Goal: Find specific page/section: Find specific page/section

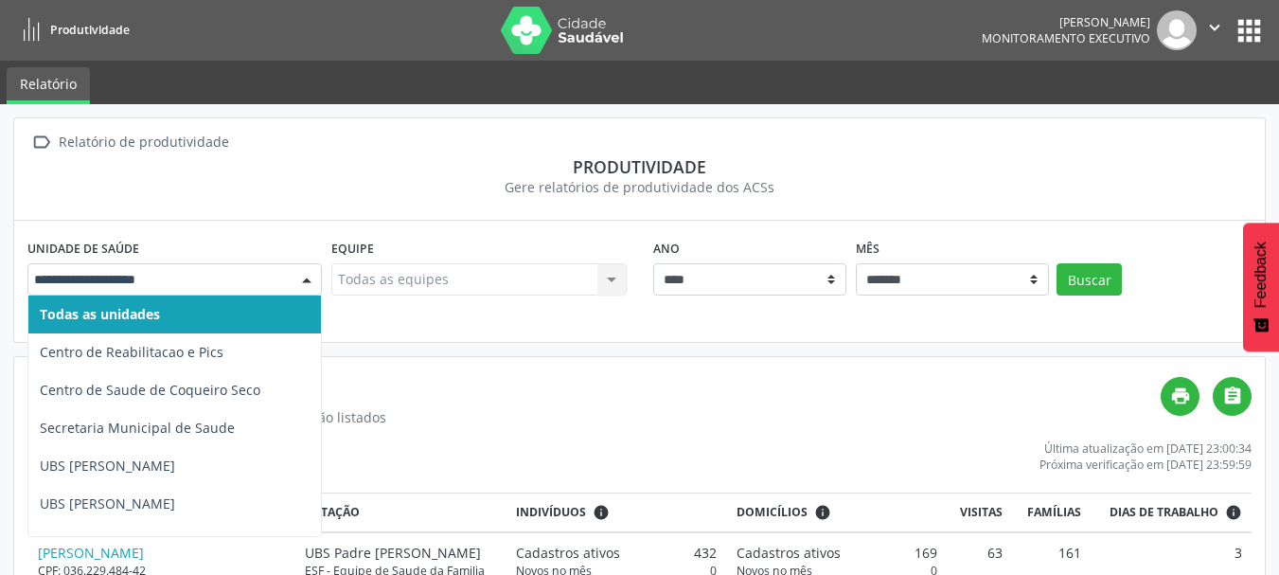
click at [308, 281] on div at bounding box center [307, 280] width 28 height 32
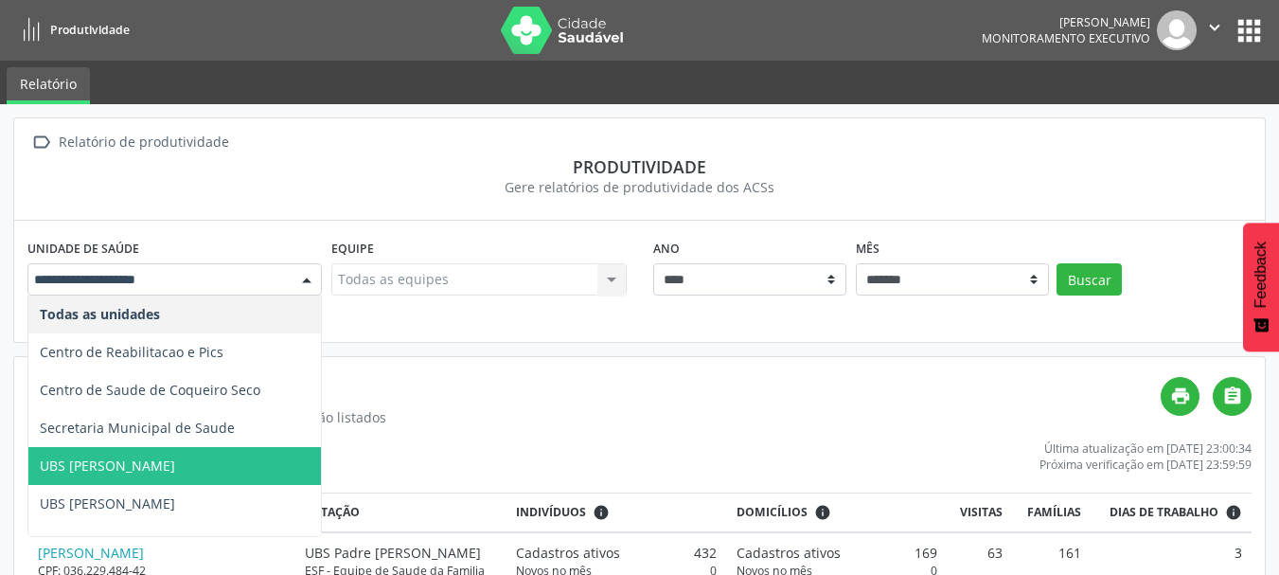
click at [206, 462] on span "UBS Jose Gomes da Silva" at bounding box center [174, 466] width 293 height 38
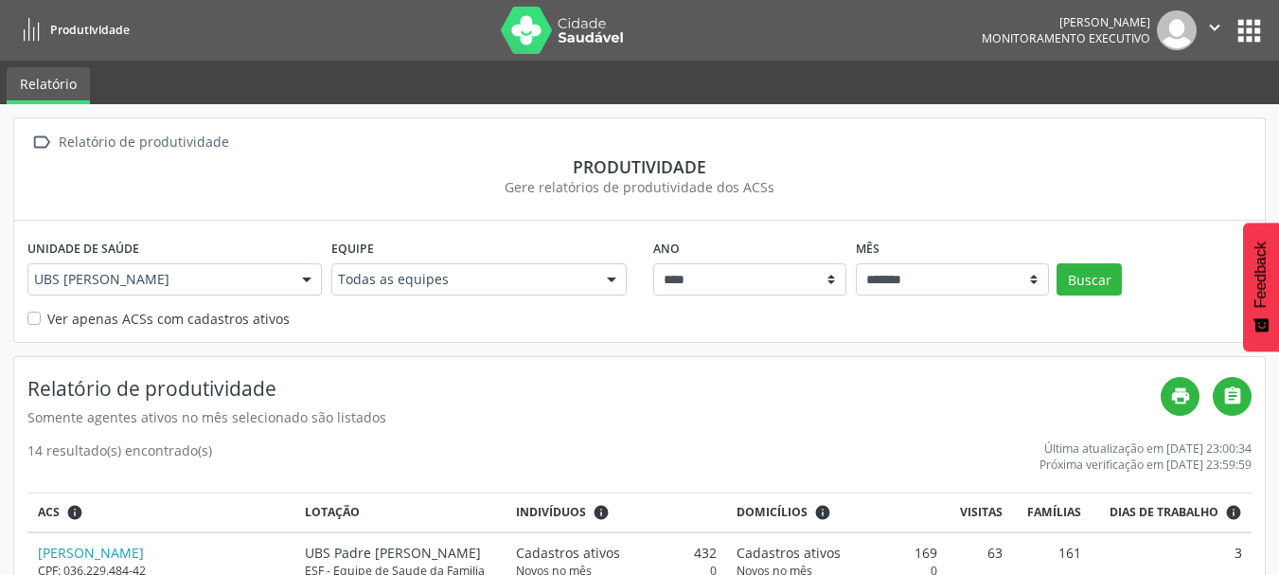
click at [1247, 14] on button "apps" at bounding box center [1249, 30] width 33 height 33
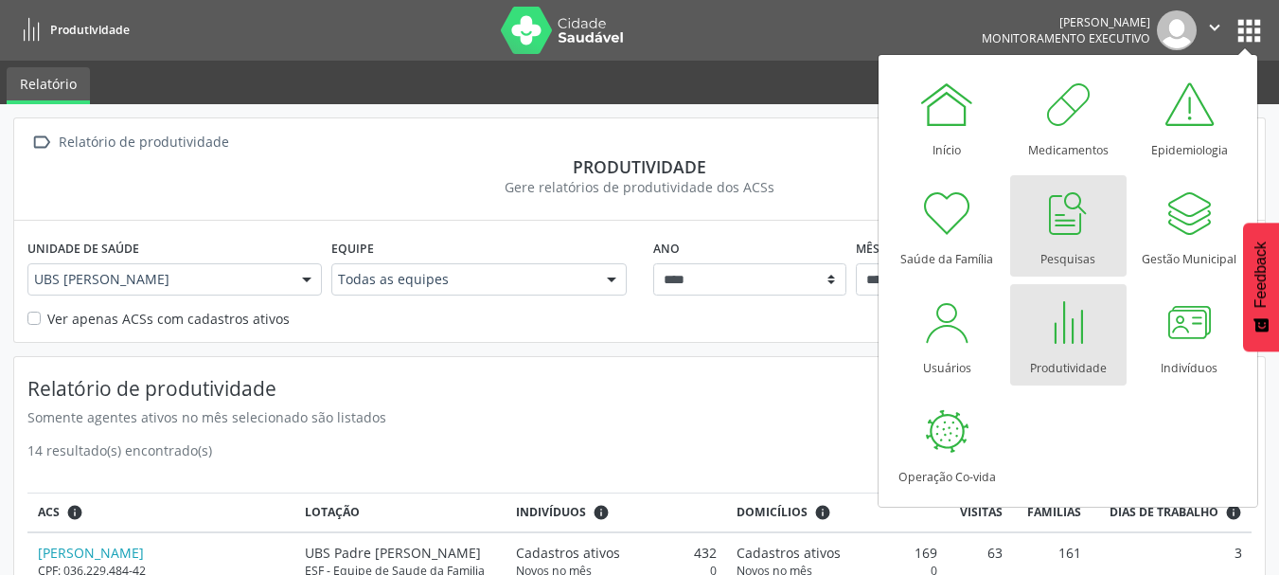
click at [1056, 238] on div at bounding box center [1068, 213] width 57 height 57
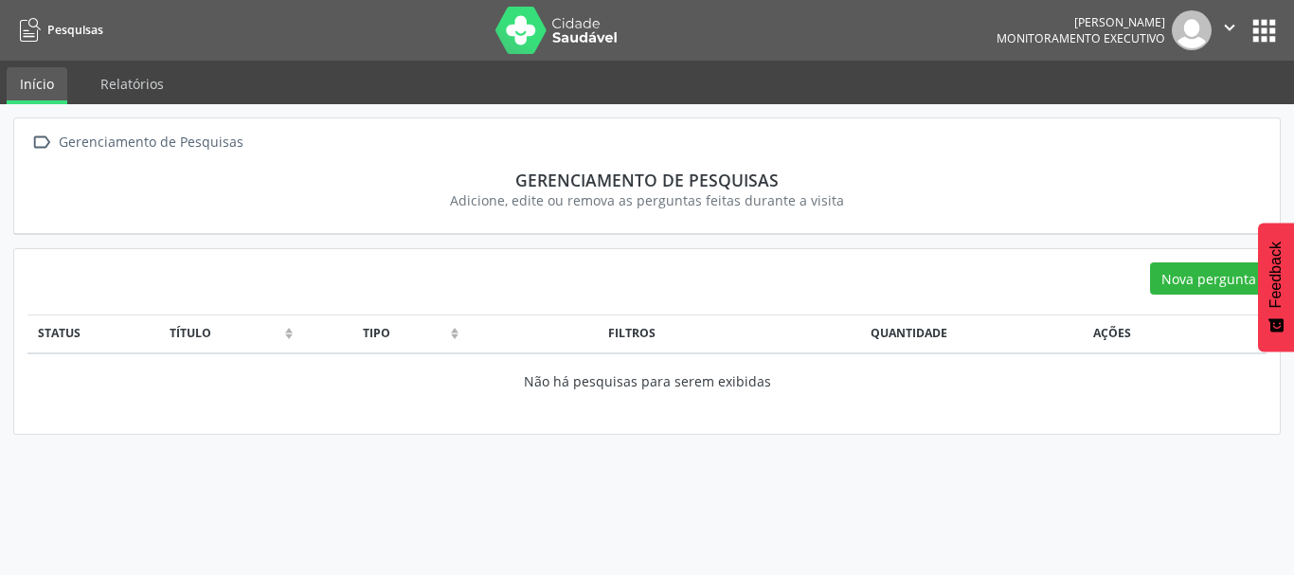
click at [1258, 22] on button "apps" at bounding box center [1263, 30] width 33 height 33
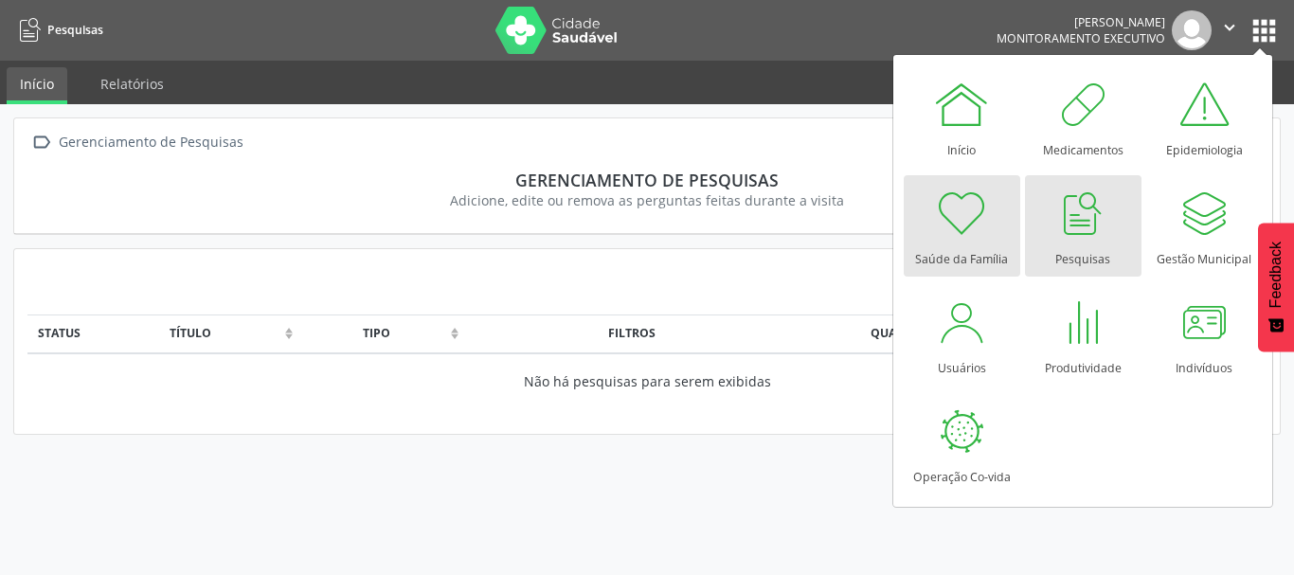
click at [965, 223] on div at bounding box center [961, 213] width 57 height 57
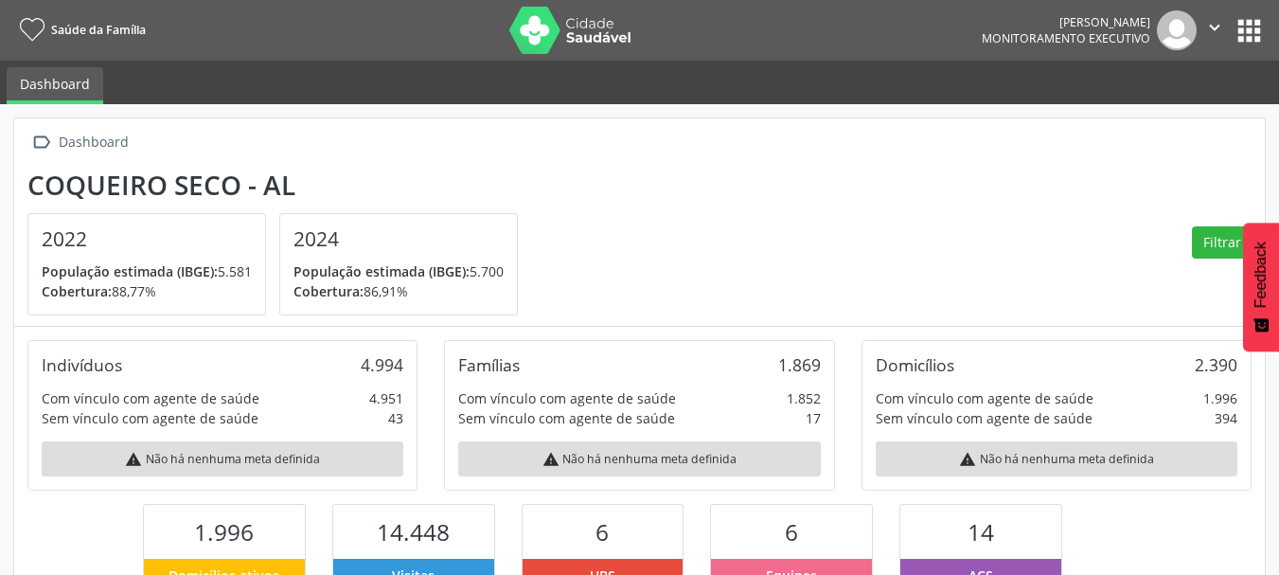
click at [1215, 24] on icon "" at bounding box center [1215, 27] width 21 height 21
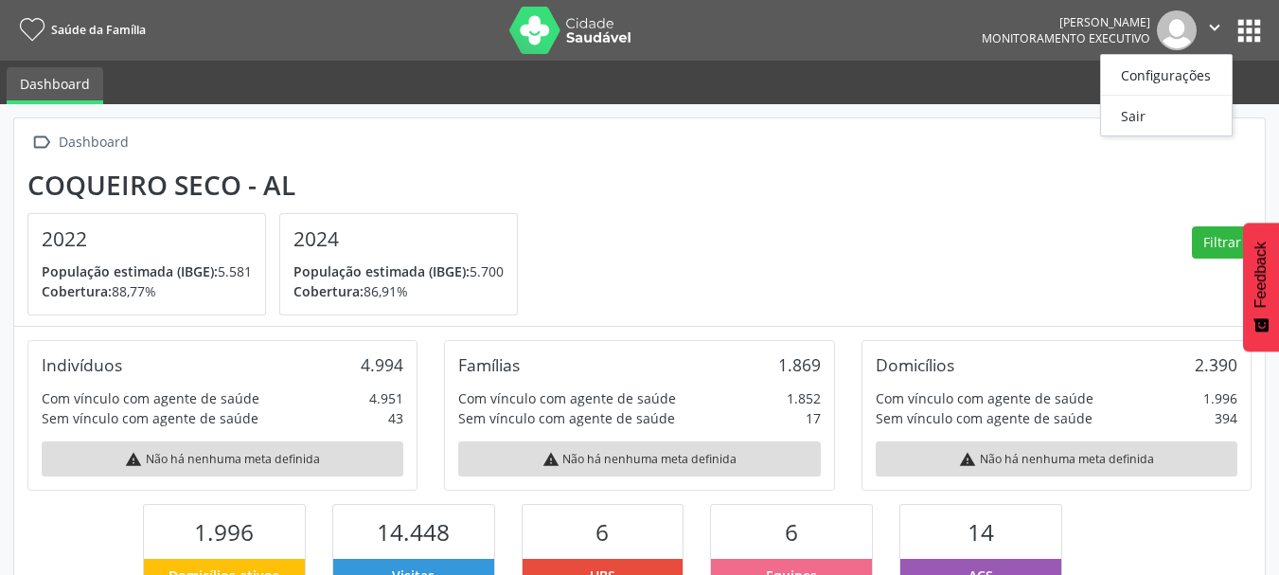
click at [1215, 24] on icon "" at bounding box center [1215, 27] width 21 height 21
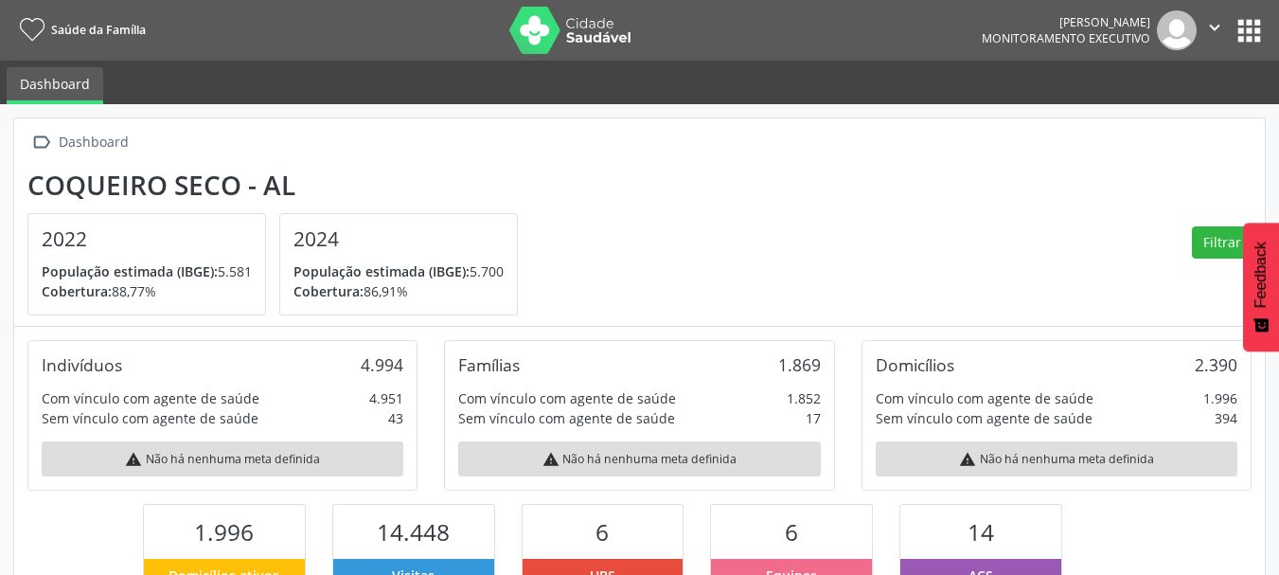
click at [1240, 19] on button "apps" at bounding box center [1249, 30] width 33 height 33
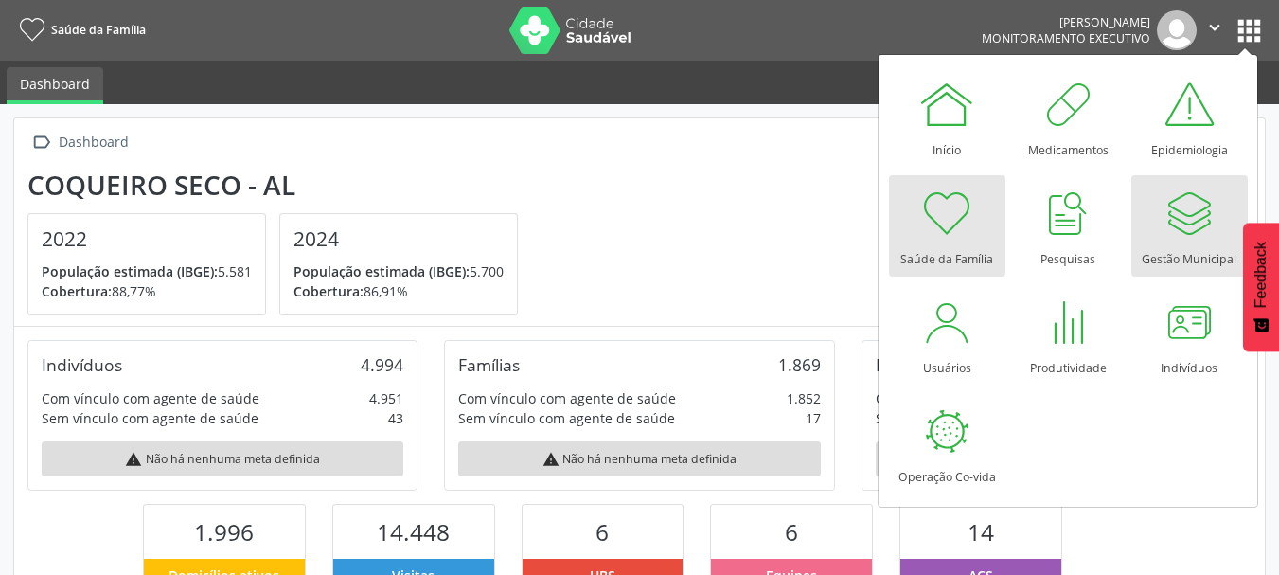
click at [1185, 232] on div at bounding box center [1189, 213] width 57 height 57
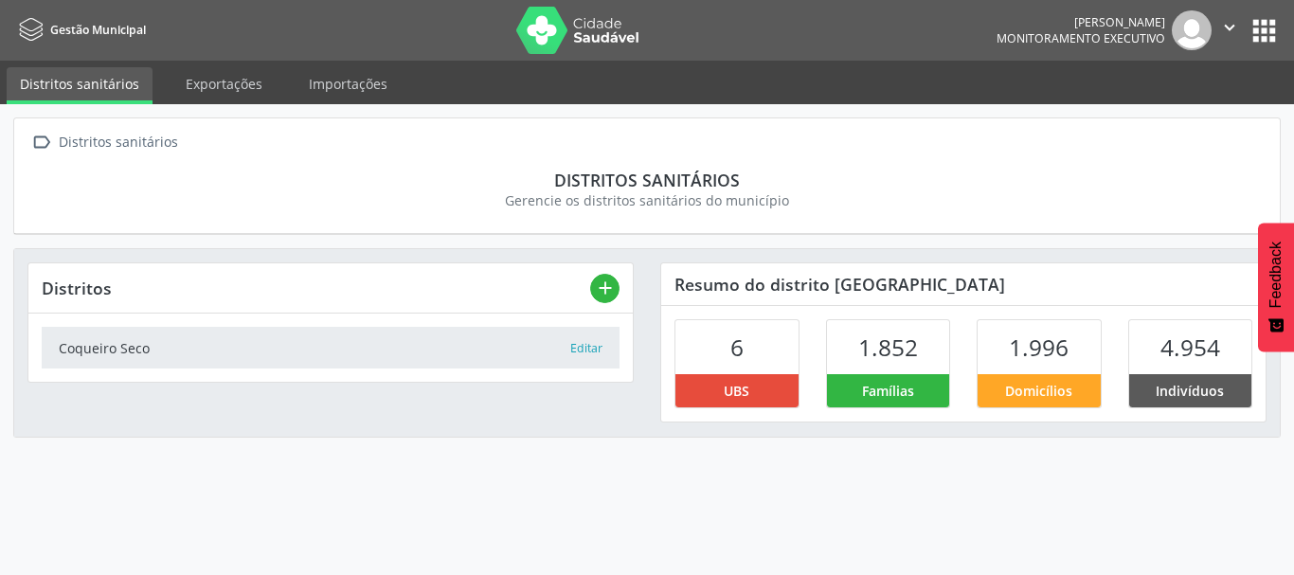
click at [1271, 27] on button "apps" at bounding box center [1263, 30] width 33 height 33
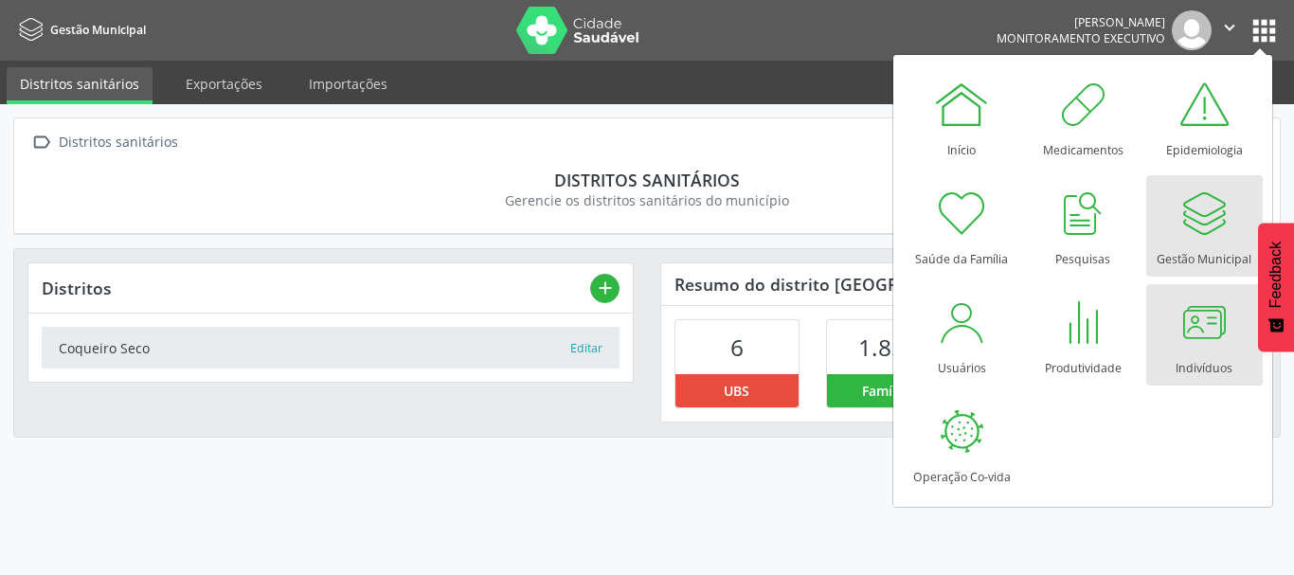
click at [1200, 339] on div at bounding box center [1203, 322] width 57 height 57
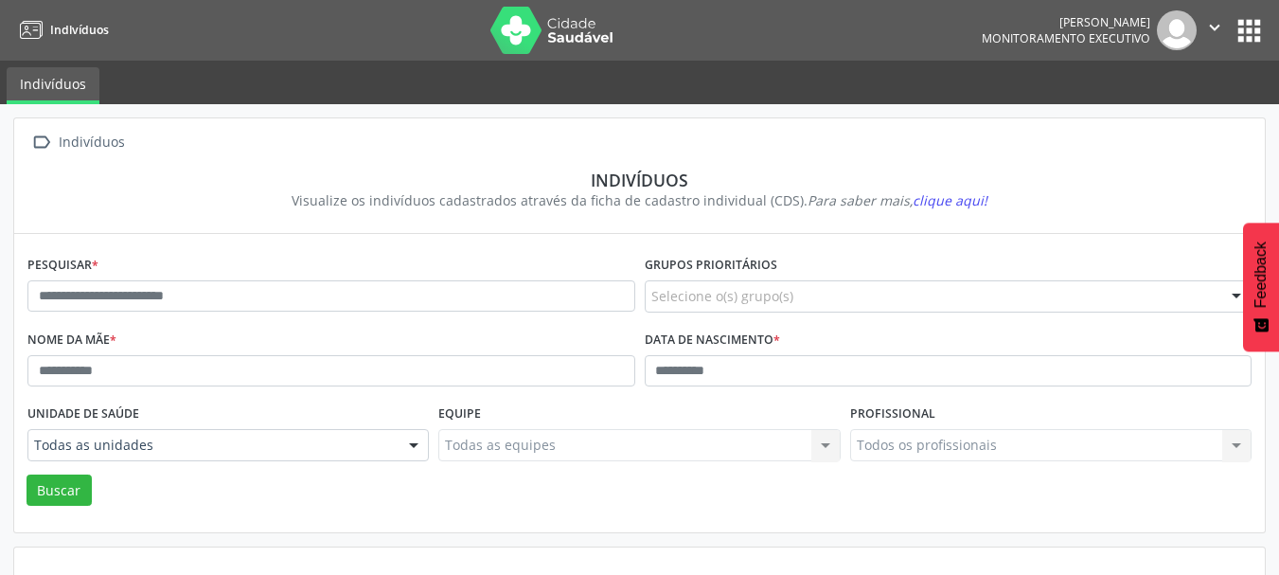
click at [1206, 21] on icon "" at bounding box center [1215, 27] width 21 height 21
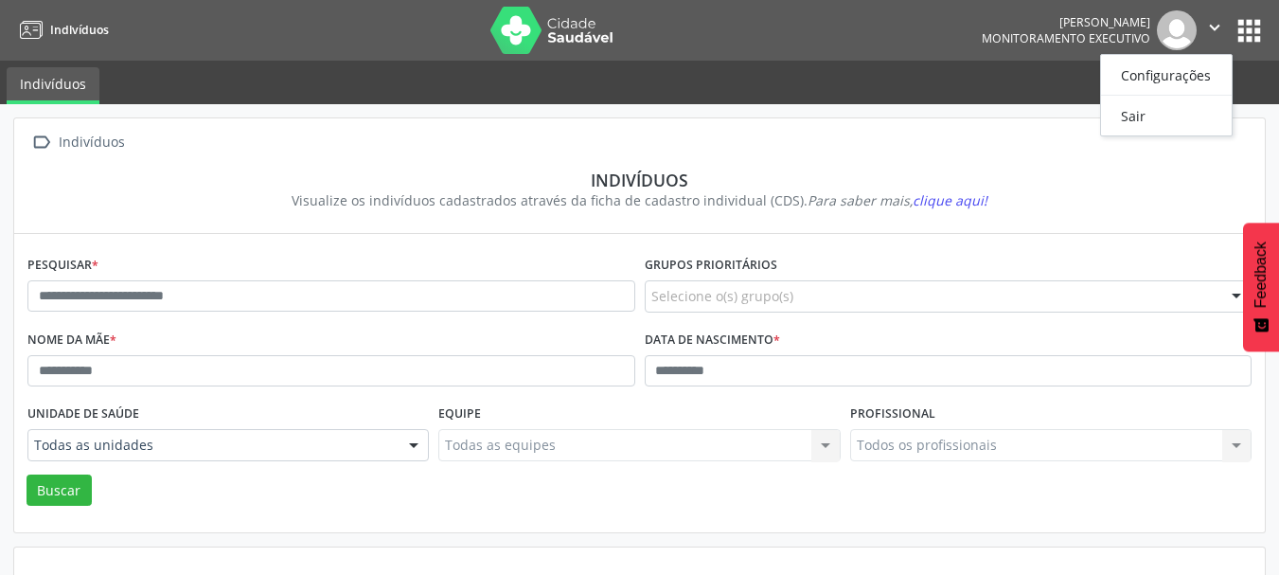
click at [1251, 26] on button "apps" at bounding box center [1249, 30] width 33 height 33
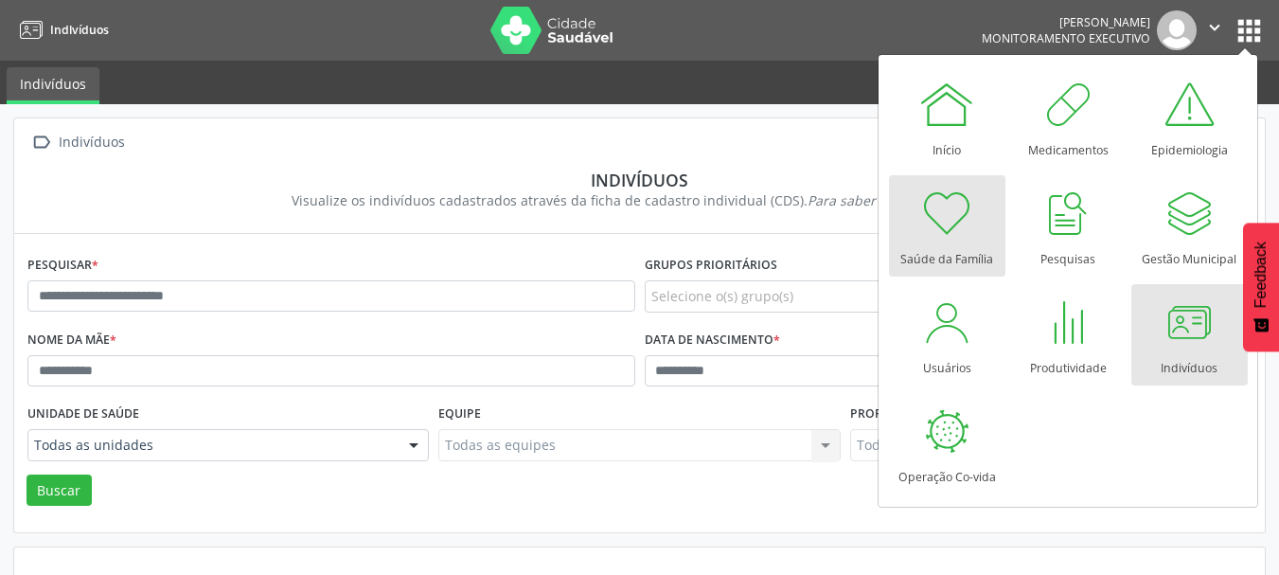
click at [964, 231] on div at bounding box center [947, 213] width 57 height 57
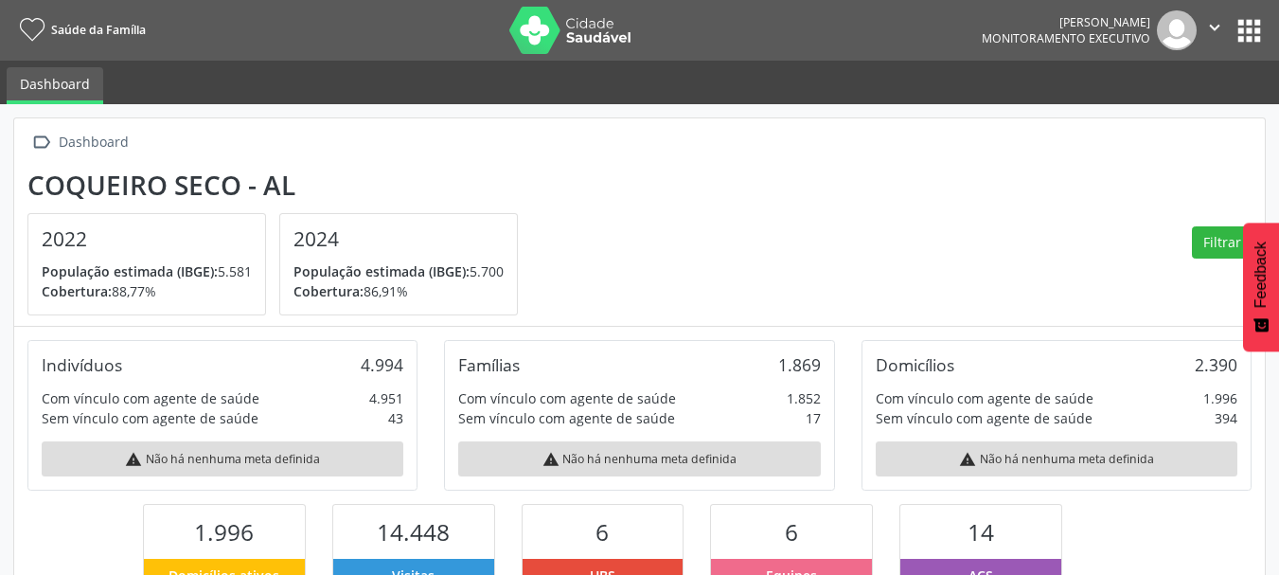
click at [1256, 29] on button "apps" at bounding box center [1249, 30] width 33 height 33
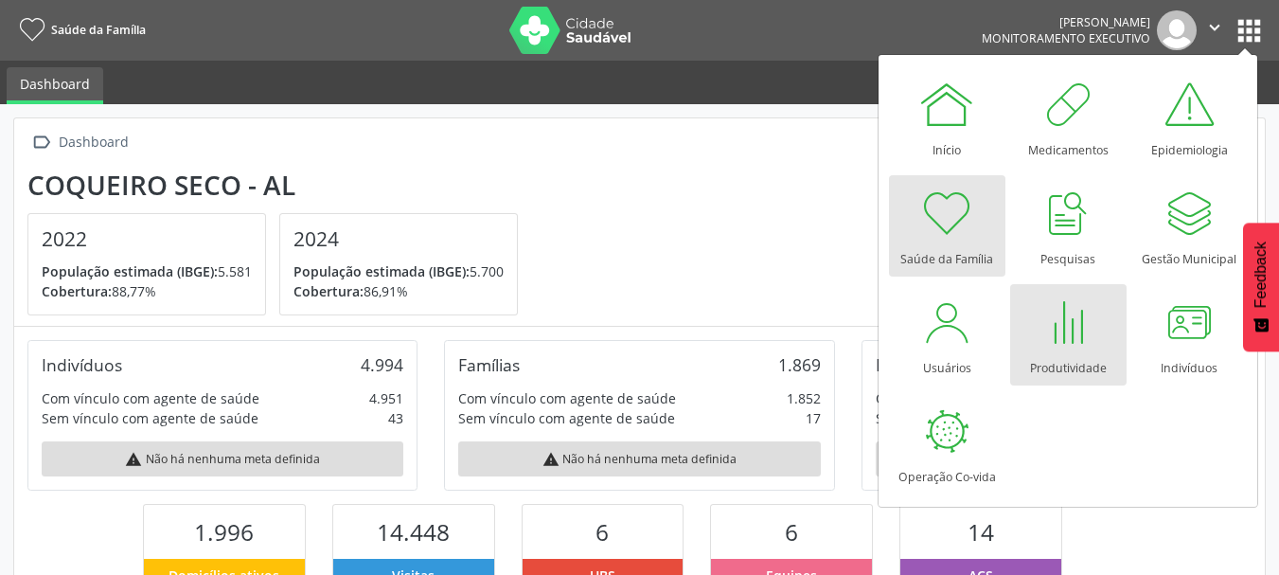
click at [1078, 326] on div at bounding box center [1068, 322] width 57 height 57
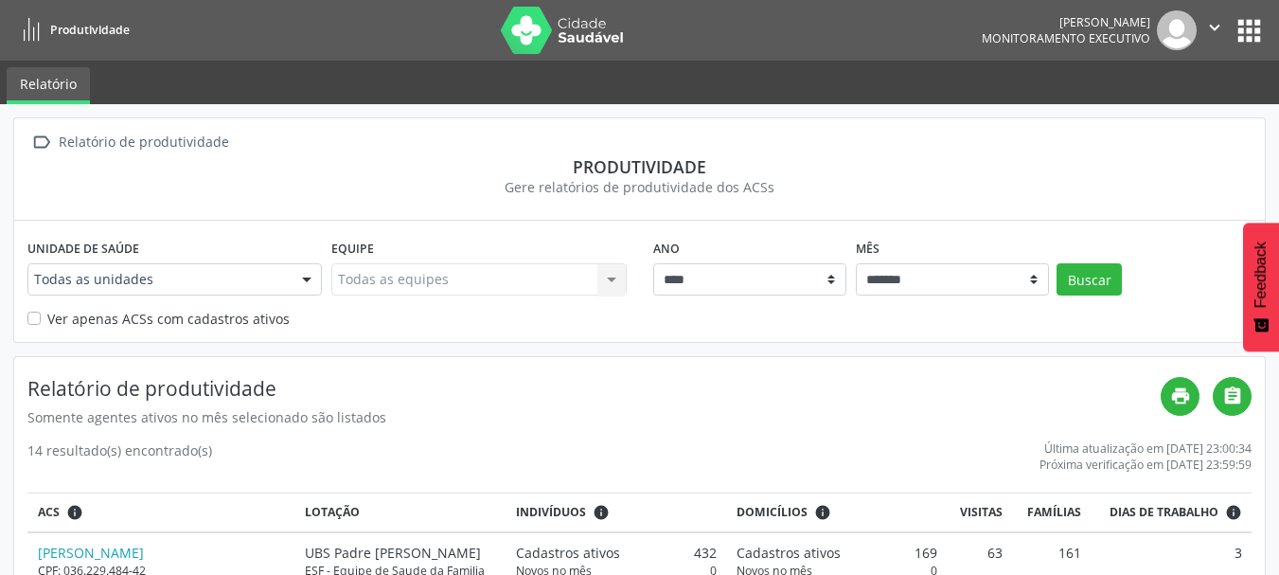
click at [1247, 29] on button "apps" at bounding box center [1249, 30] width 33 height 33
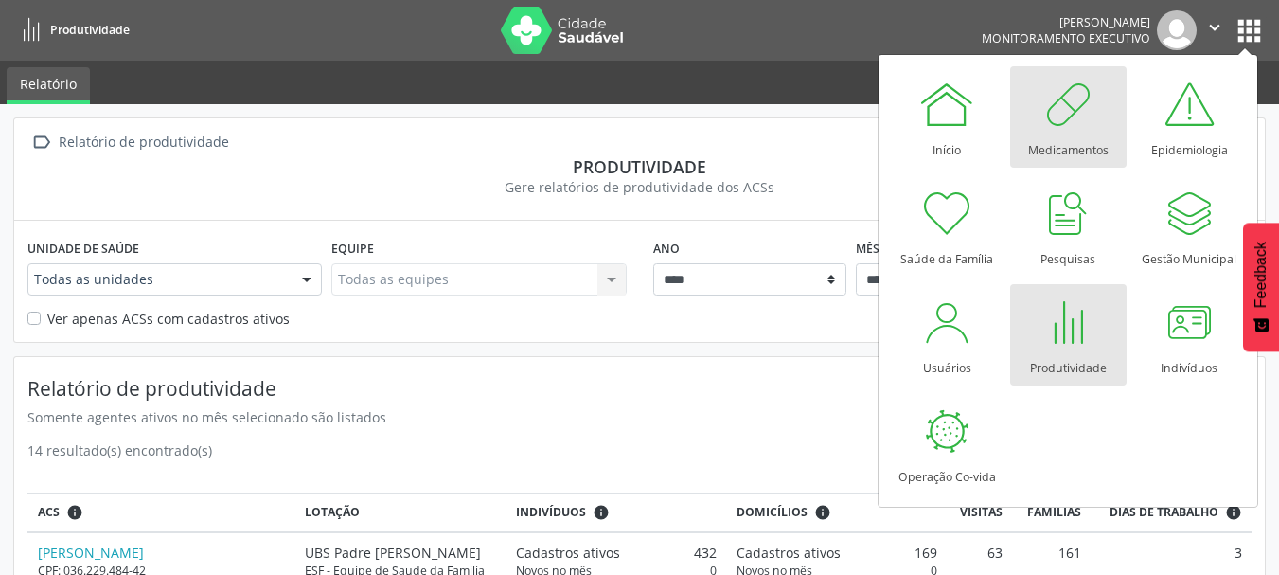
click at [1077, 117] on div at bounding box center [1068, 104] width 57 height 57
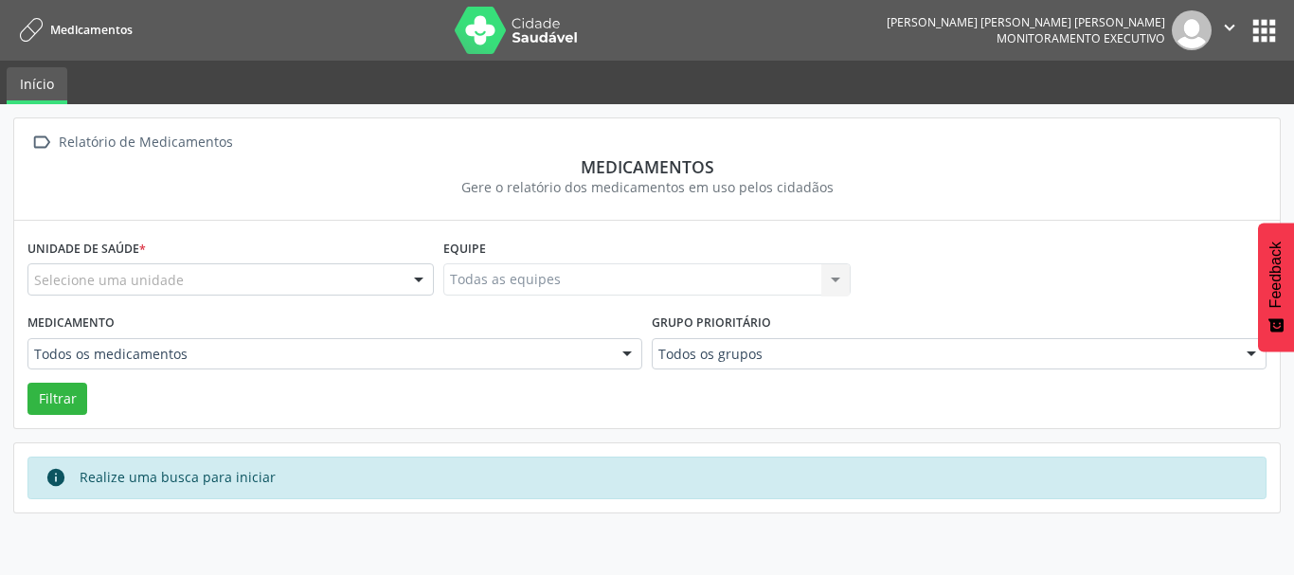
click at [1269, 24] on button "apps" at bounding box center [1263, 30] width 33 height 33
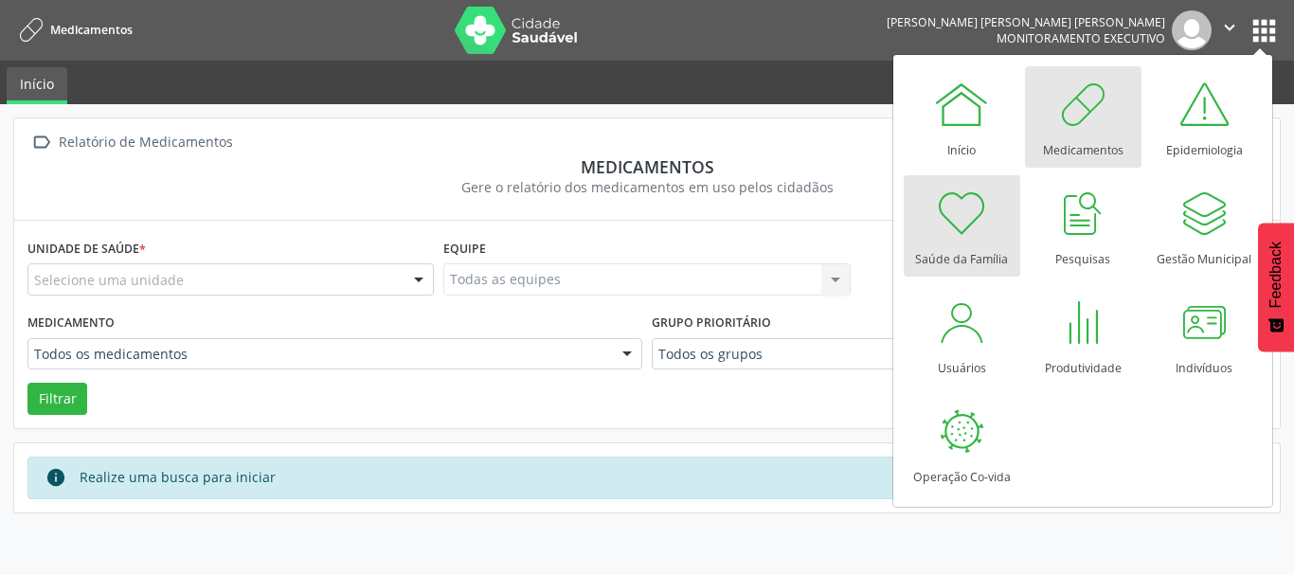
click at [945, 207] on div at bounding box center [961, 213] width 57 height 57
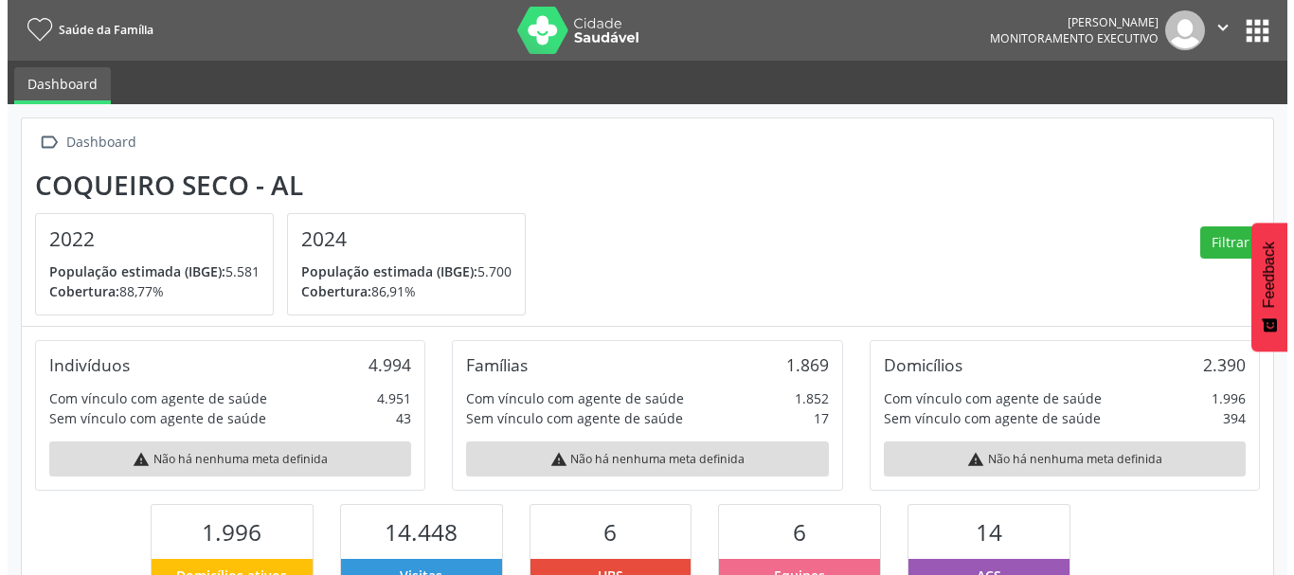
scroll to position [314, 418]
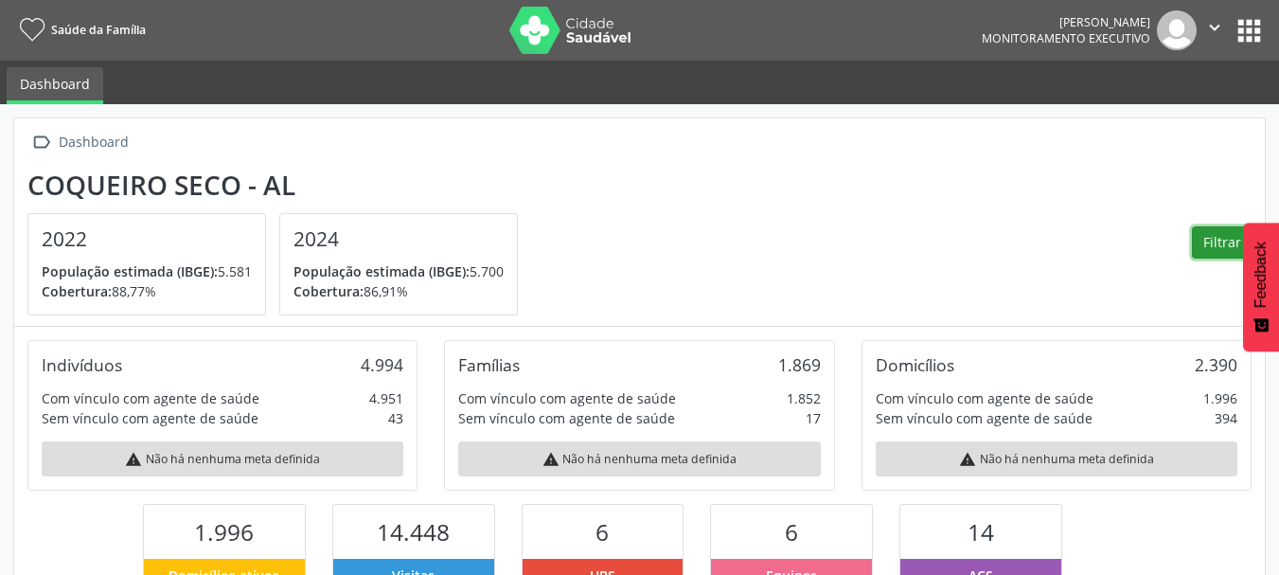
click at [1211, 241] on button "Filtrar" at bounding box center [1222, 242] width 60 height 32
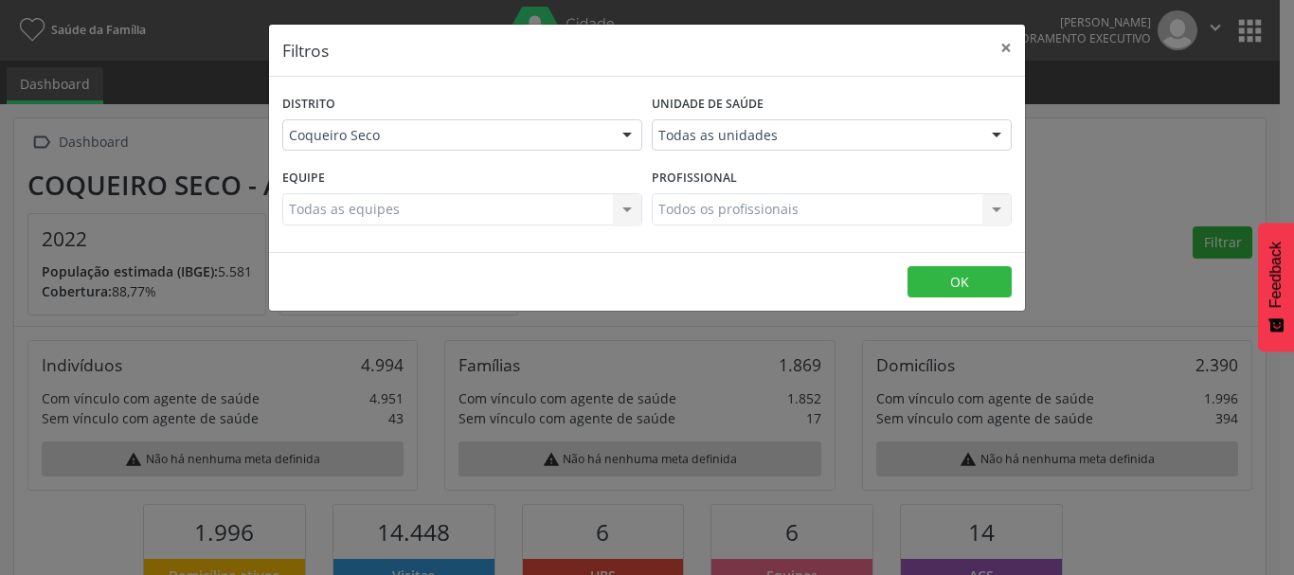
click at [627, 206] on div "Todas as equipes Todas as equipes Nenhum resultado encontrado para: " " Não há …" at bounding box center [462, 209] width 360 height 32
click at [993, 126] on div at bounding box center [996, 136] width 28 height 32
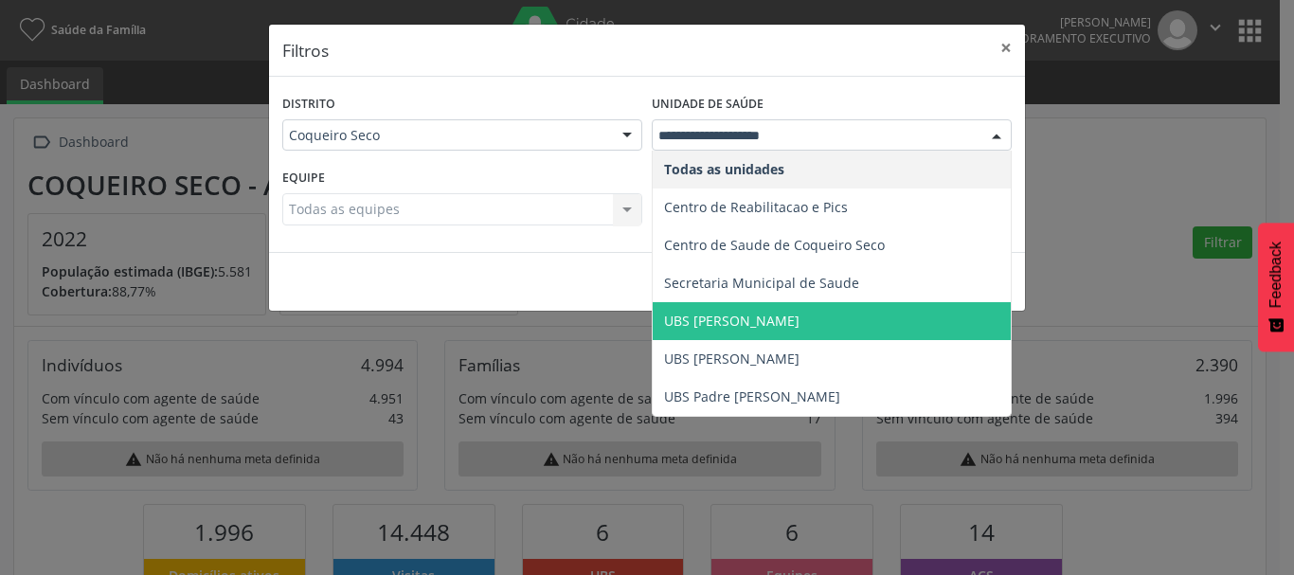
click at [881, 312] on span "UBS [PERSON_NAME]" at bounding box center [831, 321] width 358 height 38
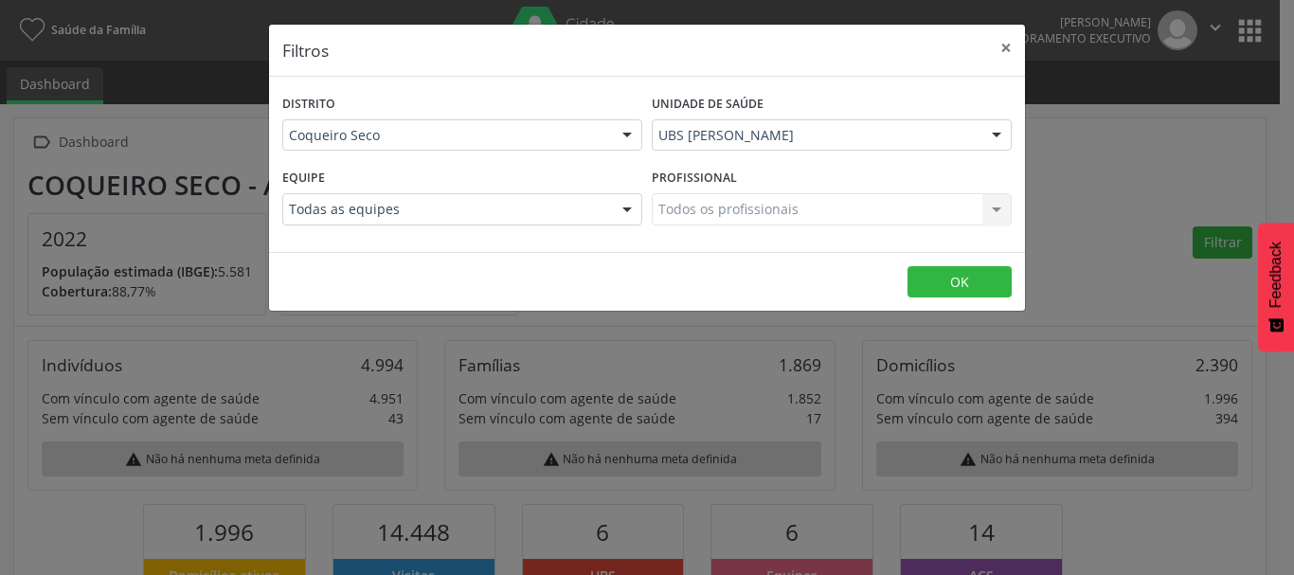
click at [626, 205] on div at bounding box center [627, 210] width 28 height 32
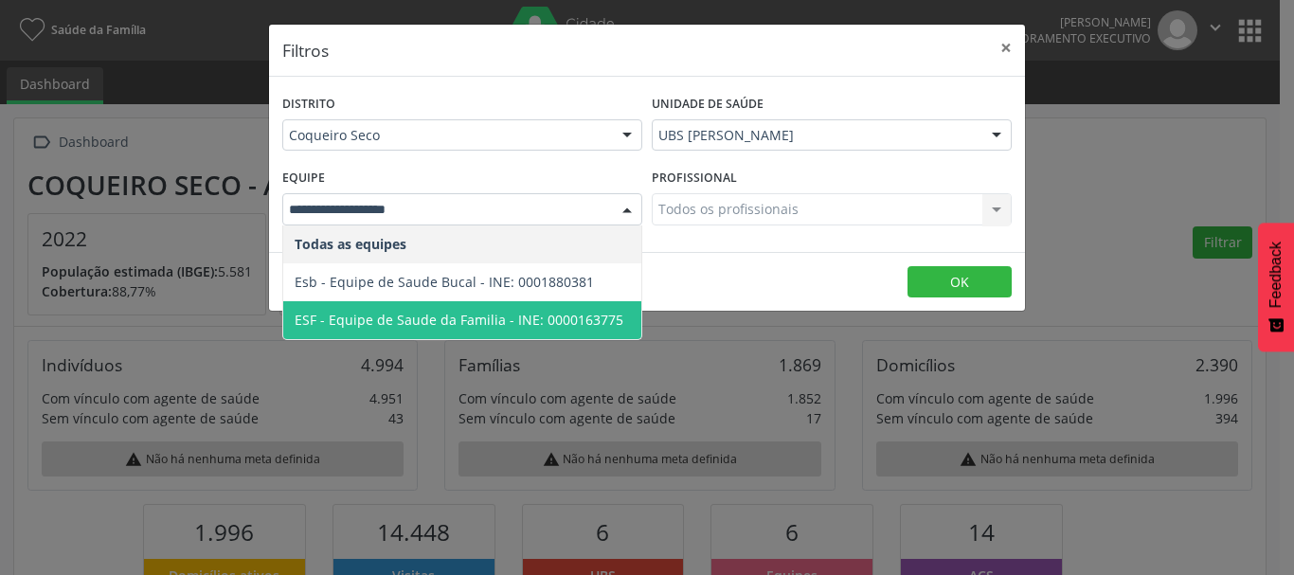
click at [590, 311] on span "ESF - Equipe de Saude da Familia - INE: 0000163775" at bounding box center [459, 320] width 329 height 18
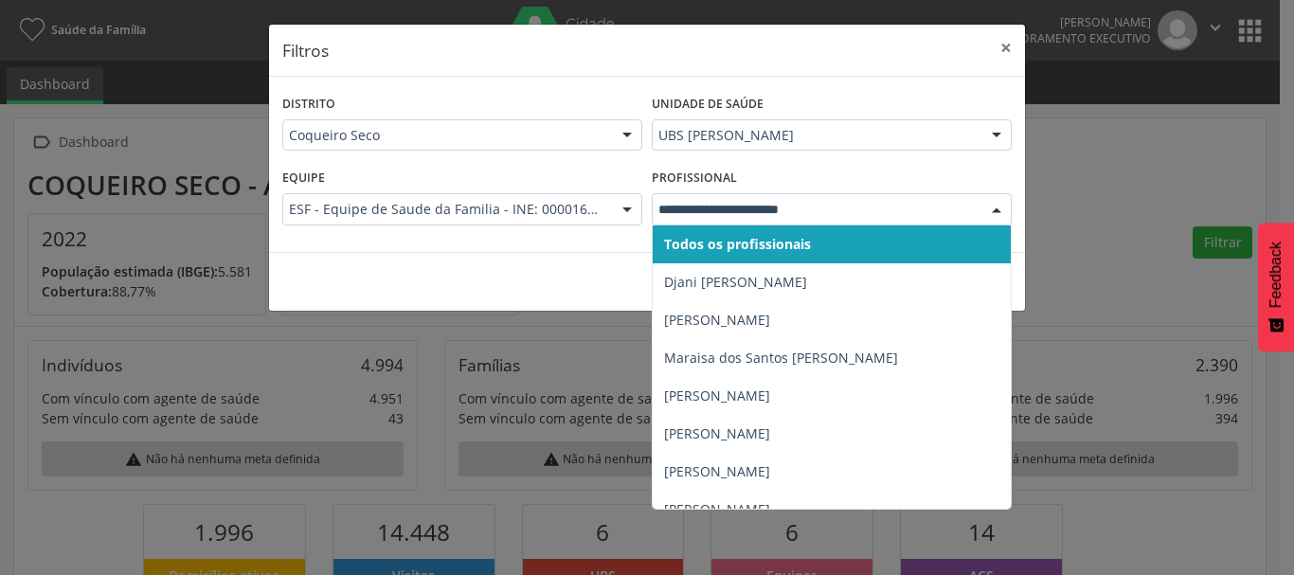
click at [999, 206] on div at bounding box center [996, 210] width 28 height 32
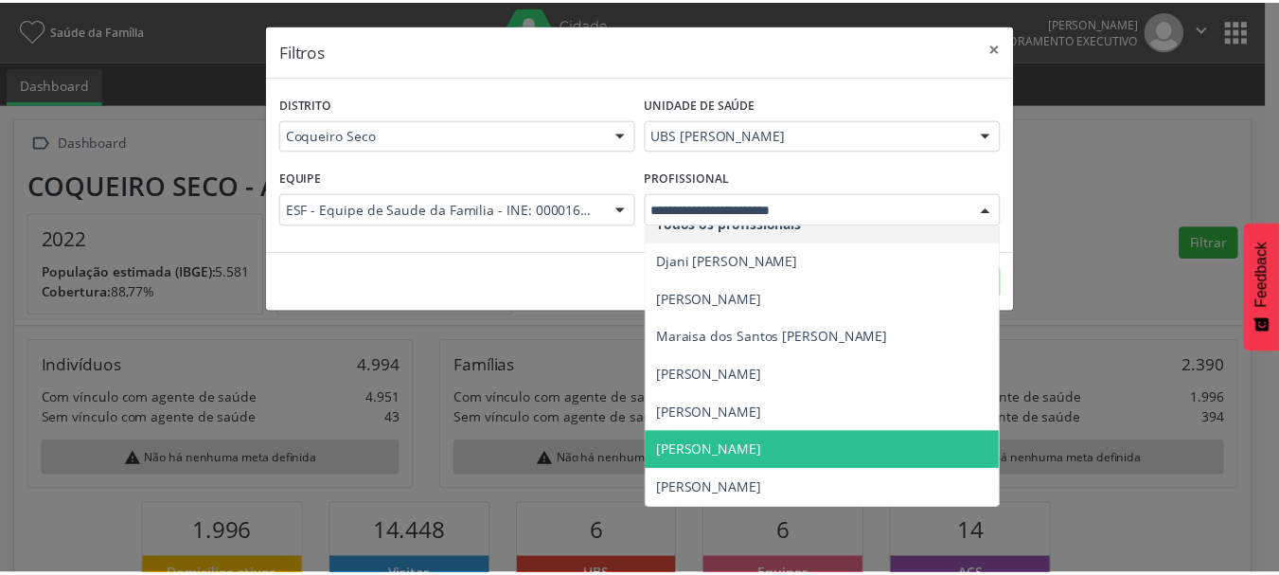
scroll to position [0, 0]
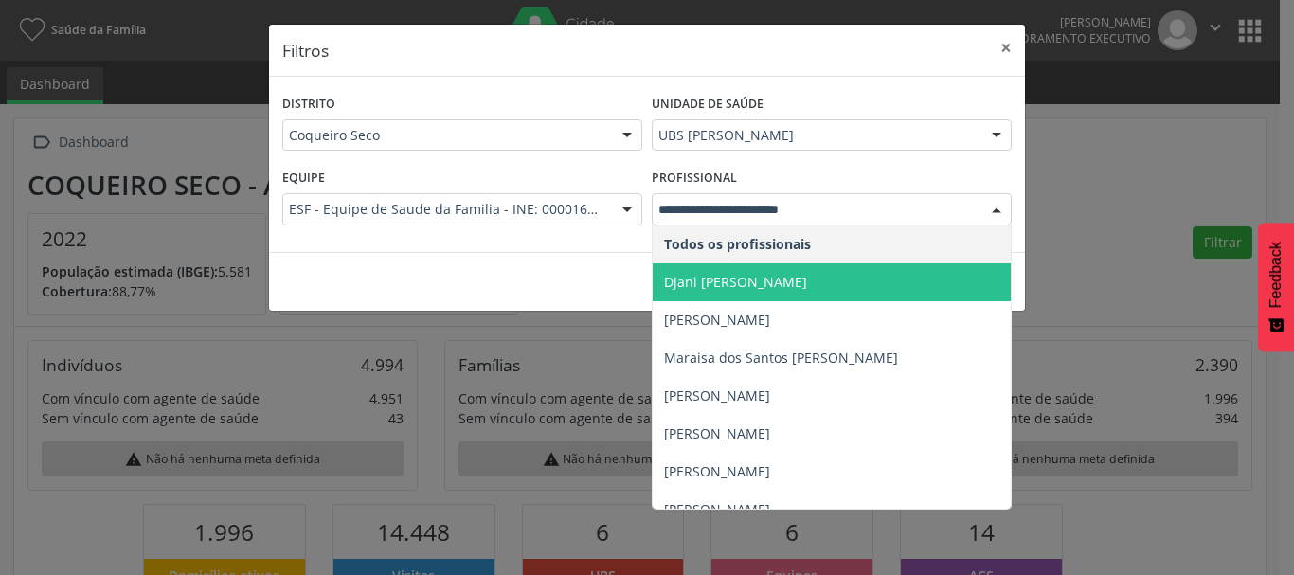
click at [852, 286] on span "Djani [PERSON_NAME]" at bounding box center [831, 282] width 358 height 38
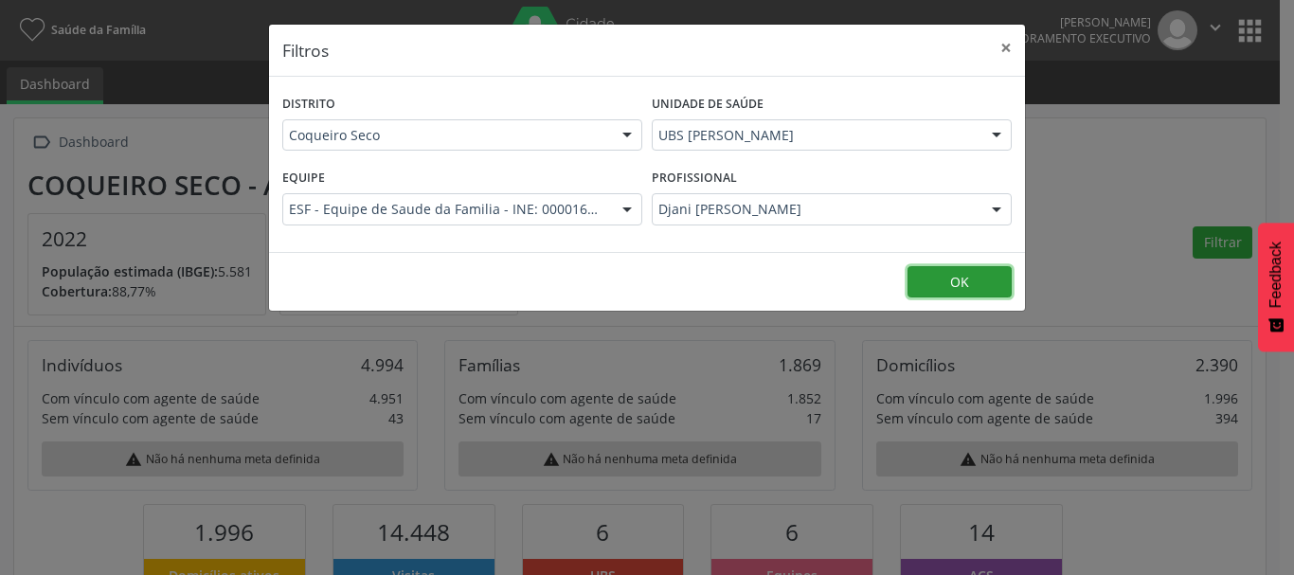
click at [936, 273] on button "OK" at bounding box center [959, 282] width 104 height 32
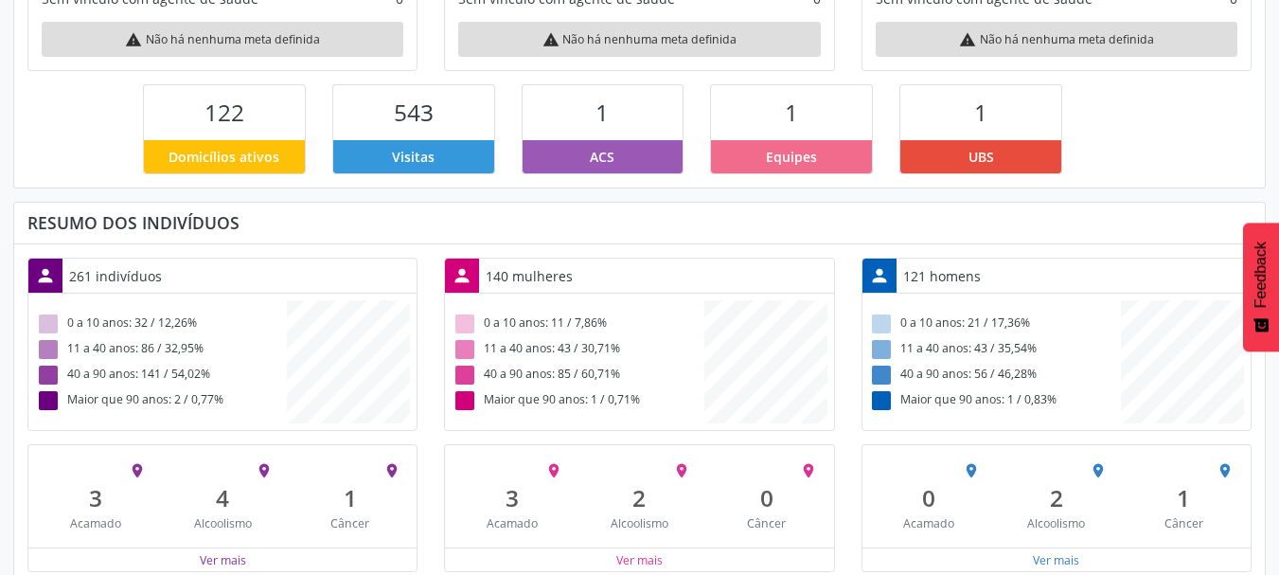
scroll to position [498, 0]
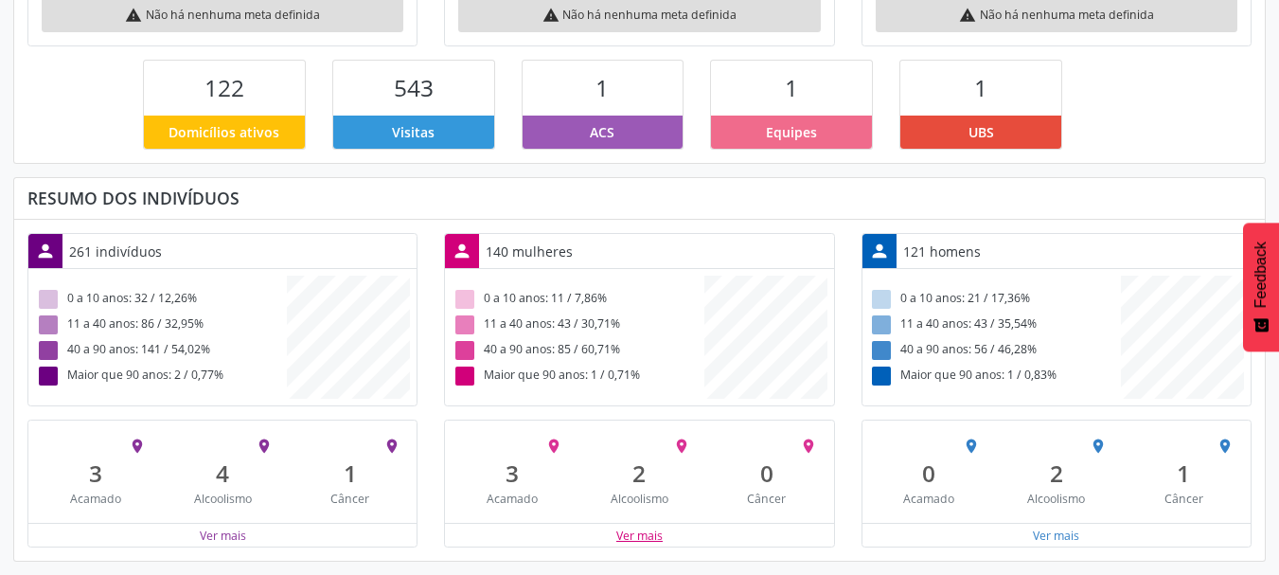
click at [641, 531] on button "Ver mais" at bounding box center [640, 536] width 48 height 18
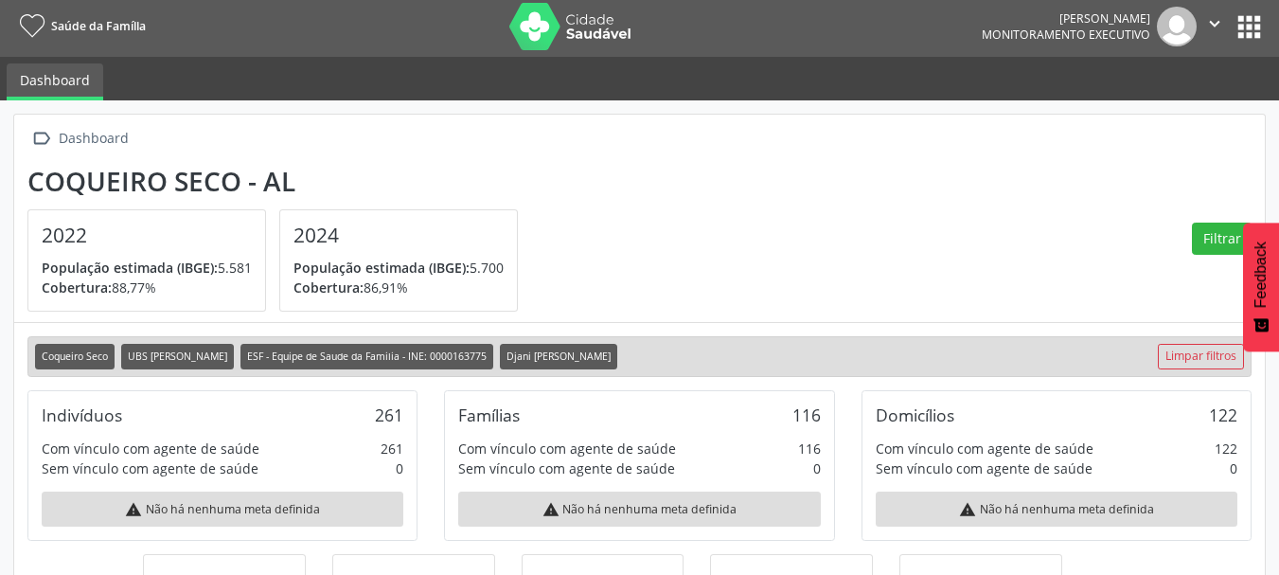
scroll to position [0, 0]
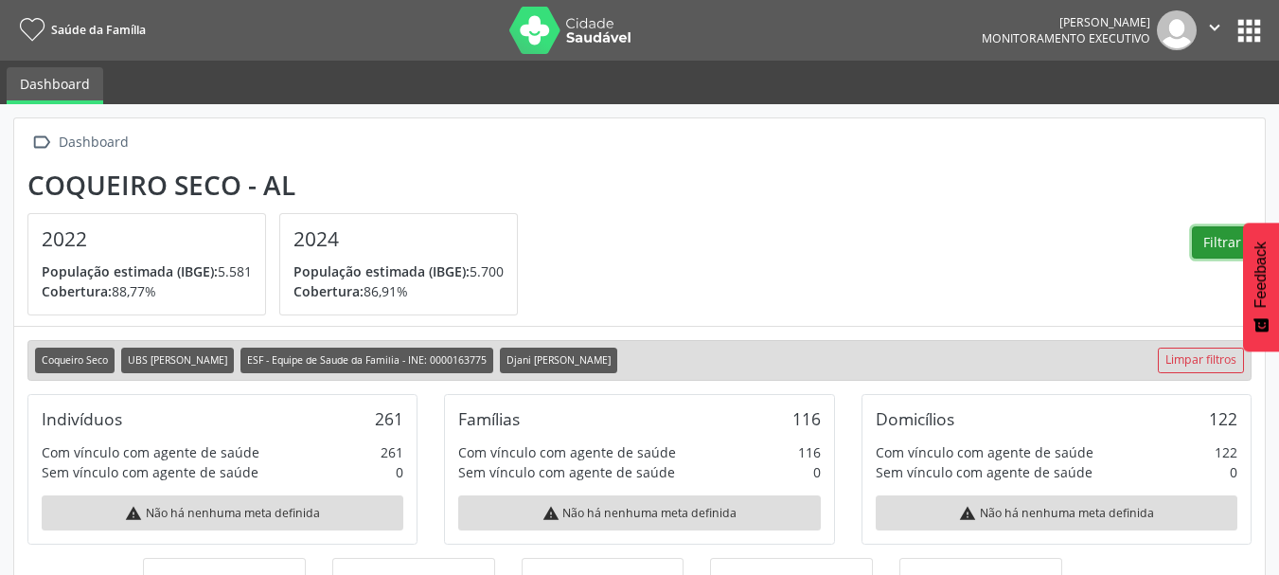
click at [1219, 228] on button "Filtrar" at bounding box center [1222, 242] width 60 height 32
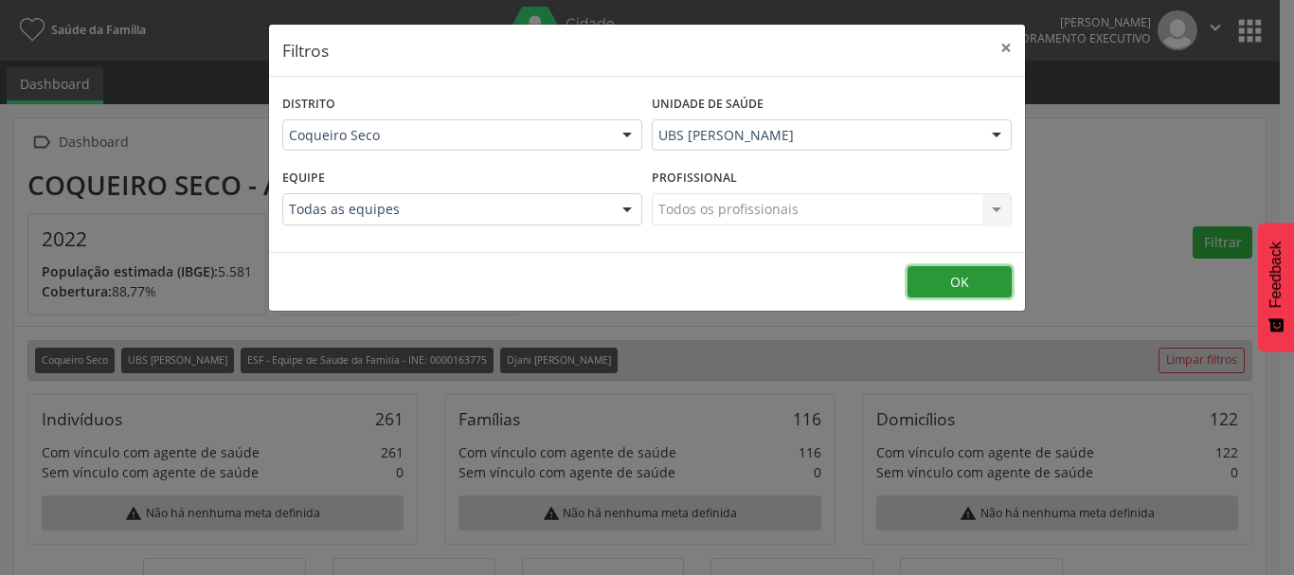
click at [971, 279] on button "OK" at bounding box center [959, 282] width 104 height 32
